Goal: Information Seeking & Learning: Learn about a topic

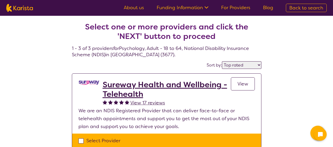
select select "by_score"
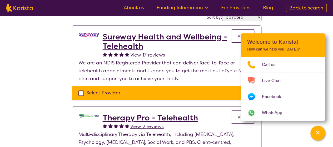
scroll to position [26, 0]
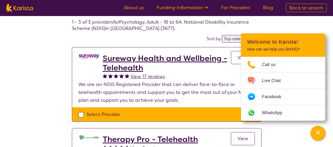
click at [130, 58] on h2 "Sureway Health and Wellbeing - Telehealth" at bounding box center [167, 63] width 128 height 19
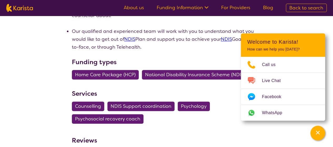
scroll to position [289, 0]
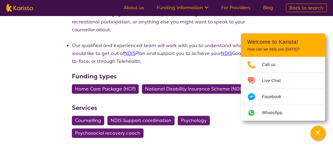
click at [203, 6] on link "Funding Information" at bounding box center [182, 7] width 52 height 6
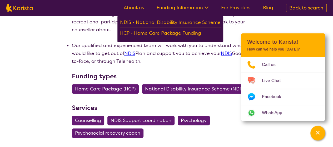
click at [177, 75] on h3 "Funding types" at bounding box center [166, 76] width 189 height 9
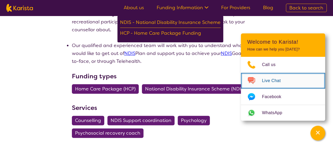
click at [279, 81] on span "Live Chat" at bounding box center [274, 81] width 25 height 8
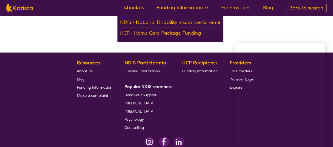
scroll to position [658, 0]
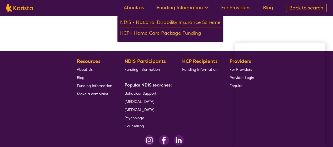
click at [133, 116] on span "Psychology" at bounding box center [133, 117] width 19 height 5
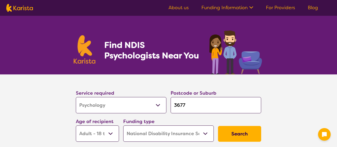
select select "Psychology"
select select "AD"
select select "NDIS"
select select "Psychology"
select select "AD"
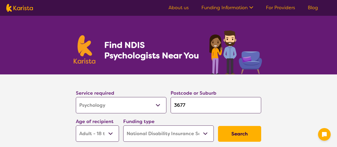
select select "NDIS"
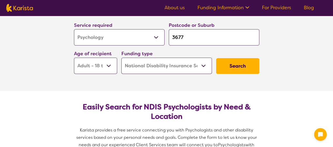
scroll to position [79, 0]
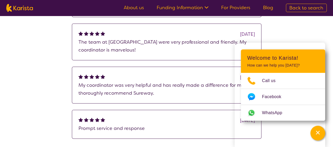
scroll to position [372, 0]
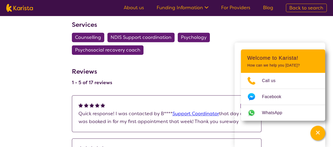
click at [140, 6] on link "About us" at bounding box center [134, 7] width 20 height 6
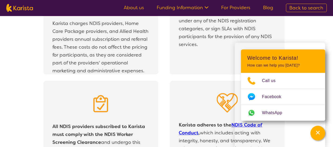
scroll to position [1131, 0]
